Goal: Information Seeking & Learning: Learn about a topic

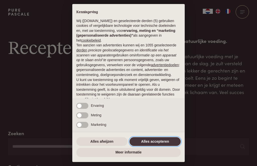
click at [159, 142] on button "Alles accepteren" at bounding box center [155, 141] width 51 height 9
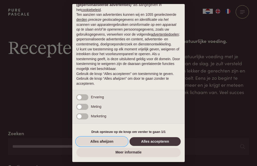
click at [113, 141] on button "Alles afwijzen" at bounding box center [101, 141] width 51 height 9
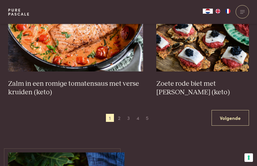
scroll to position [945, 0]
click at [121, 117] on span "2" at bounding box center [119, 118] width 8 height 8
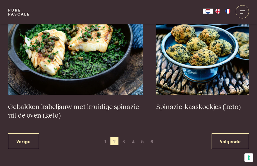
scroll to position [919, 0]
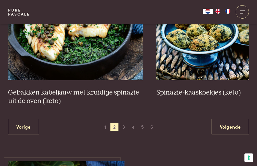
click at [223, 127] on link "Volgende" at bounding box center [230, 127] width 37 height 16
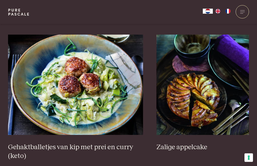
scroll to position [925, 0]
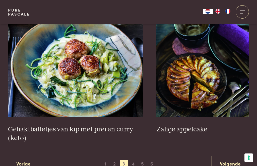
click at [133, 160] on span "4" at bounding box center [133, 164] width 8 height 8
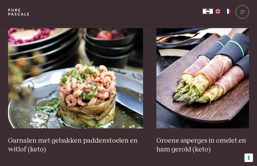
scroll to position [895, 0]
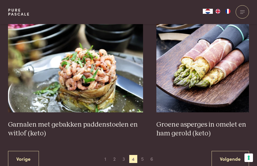
click at [144, 155] on span "5" at bounding box center [143, 159] width 8 height 8
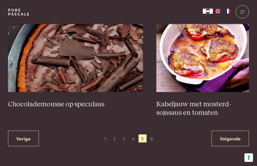
scroll to position [951, 0]
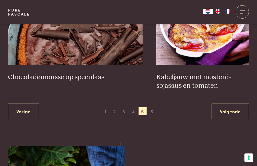
click at [152, 109] on span "6" at bounding box center [152, 111] width 8 height 8
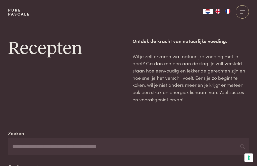
click at [244, 13] on div at bounding box center [242, 11] width 13 height 13
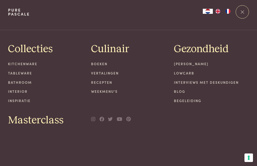
click at [109, 83] on link "Recepten" at bounding box center [128, 82] width 75 height 5
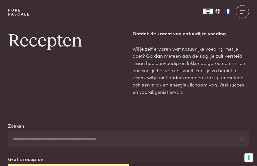
scroll to position [8, 0]
